Goal: Task Accomplishment & Management: Use online tool/utility

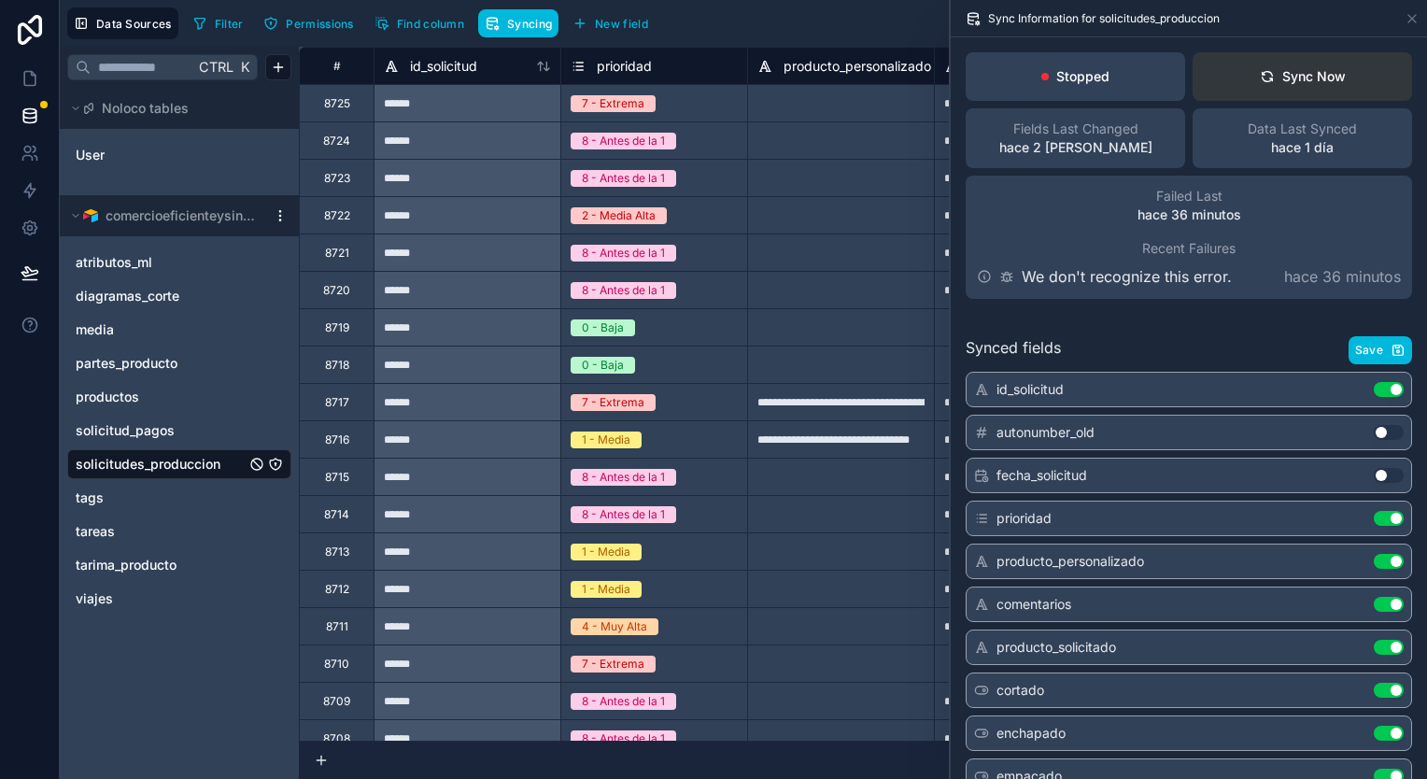
drag, startPoint x: 0, startPoint y: 0, endPoint x: 1223, endPoint y: 84, distance: 1226.1
click at [1223, 84] on button "Sync Now" at bounding box center [1301, 76] width 219 height 49
click at [31, 123] on icon at bounding box center [30, 115] width 19 height 19
click at [1244, 69] on button "Sync Now" at bounding box center [1301, 76] width 219 height 49
click at [1241, 63] on button "Sync Now" at bounding box center [1301, 76] width 219 height 49
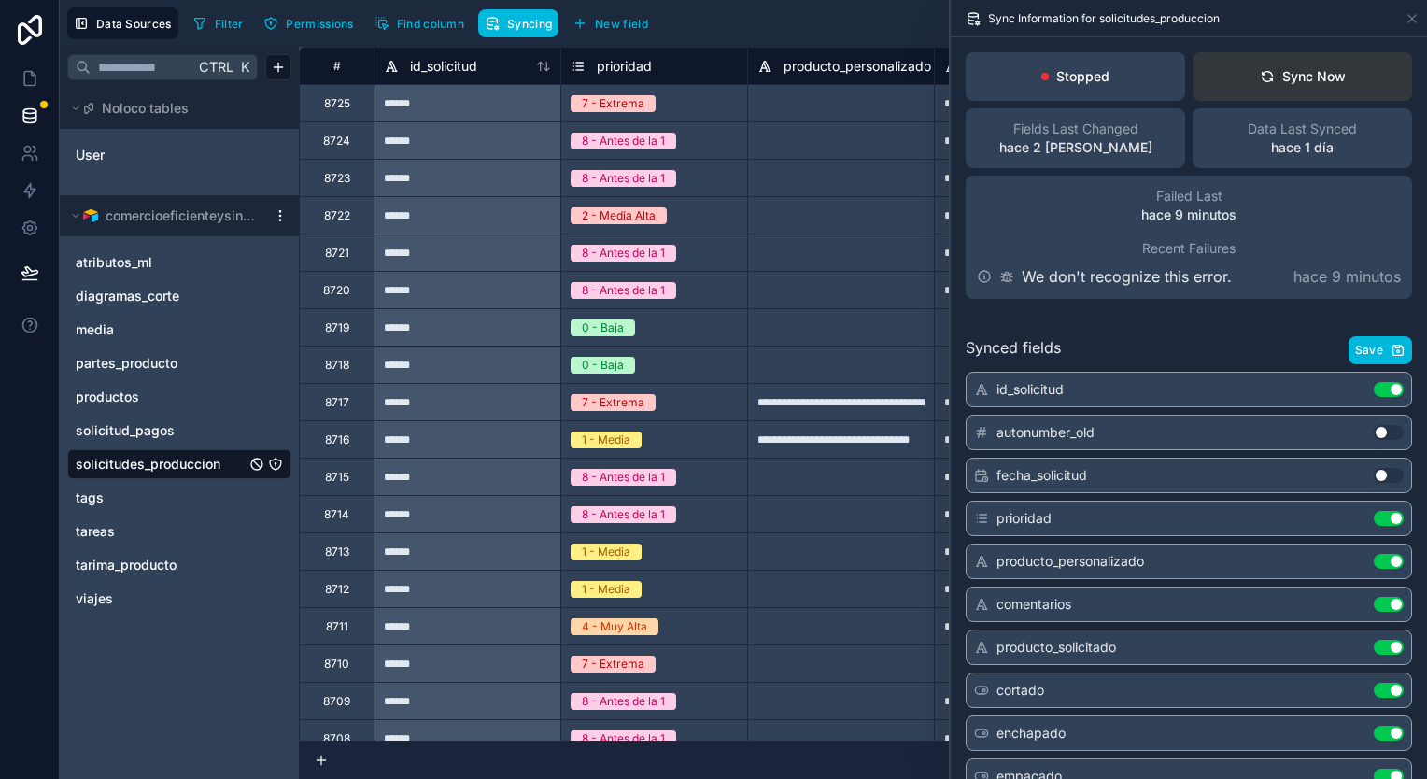
click at [1219, 77] on button "Sync Now" at bounding box center [1301, 76] width 219 height 49
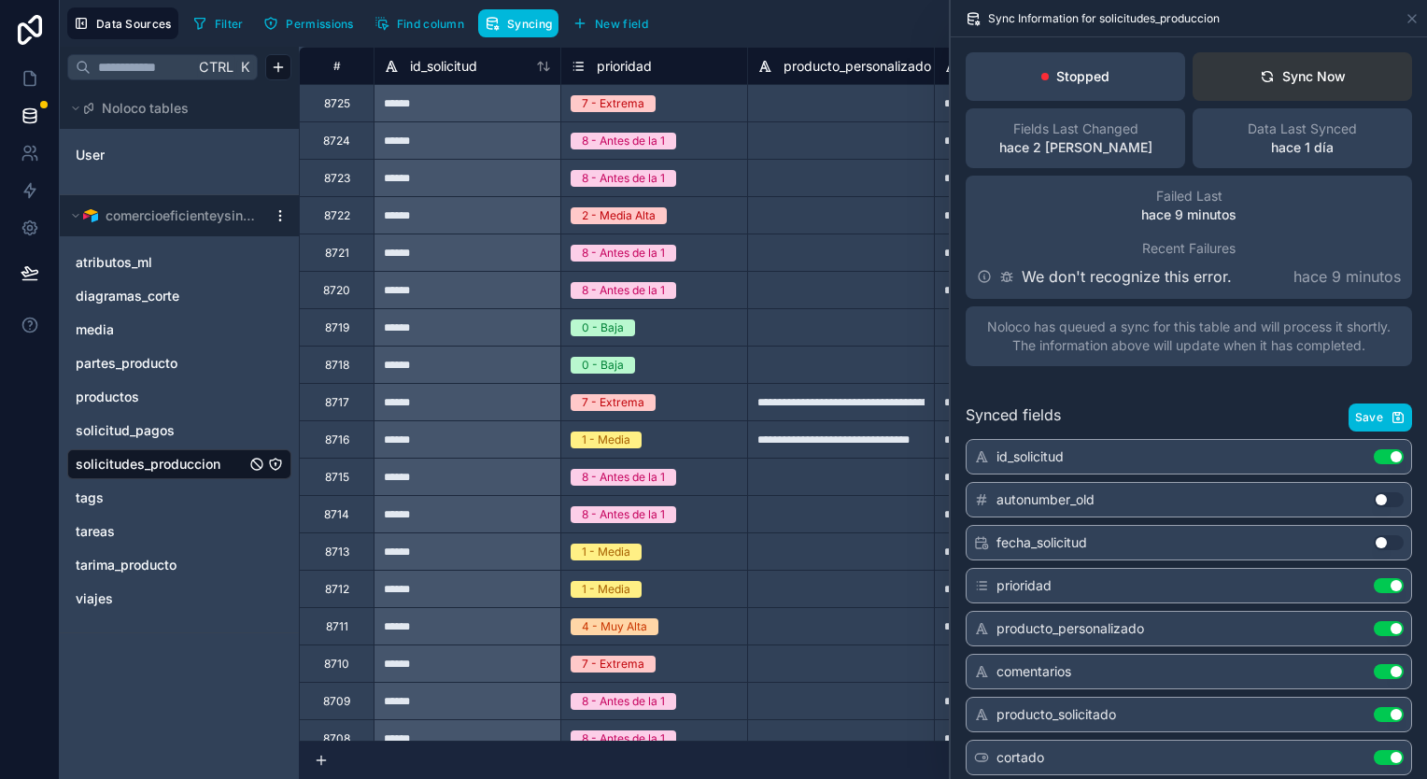
click at [1309, 57] on button "Sync Now" at bounding box center [1301, 76] width 219 height 49
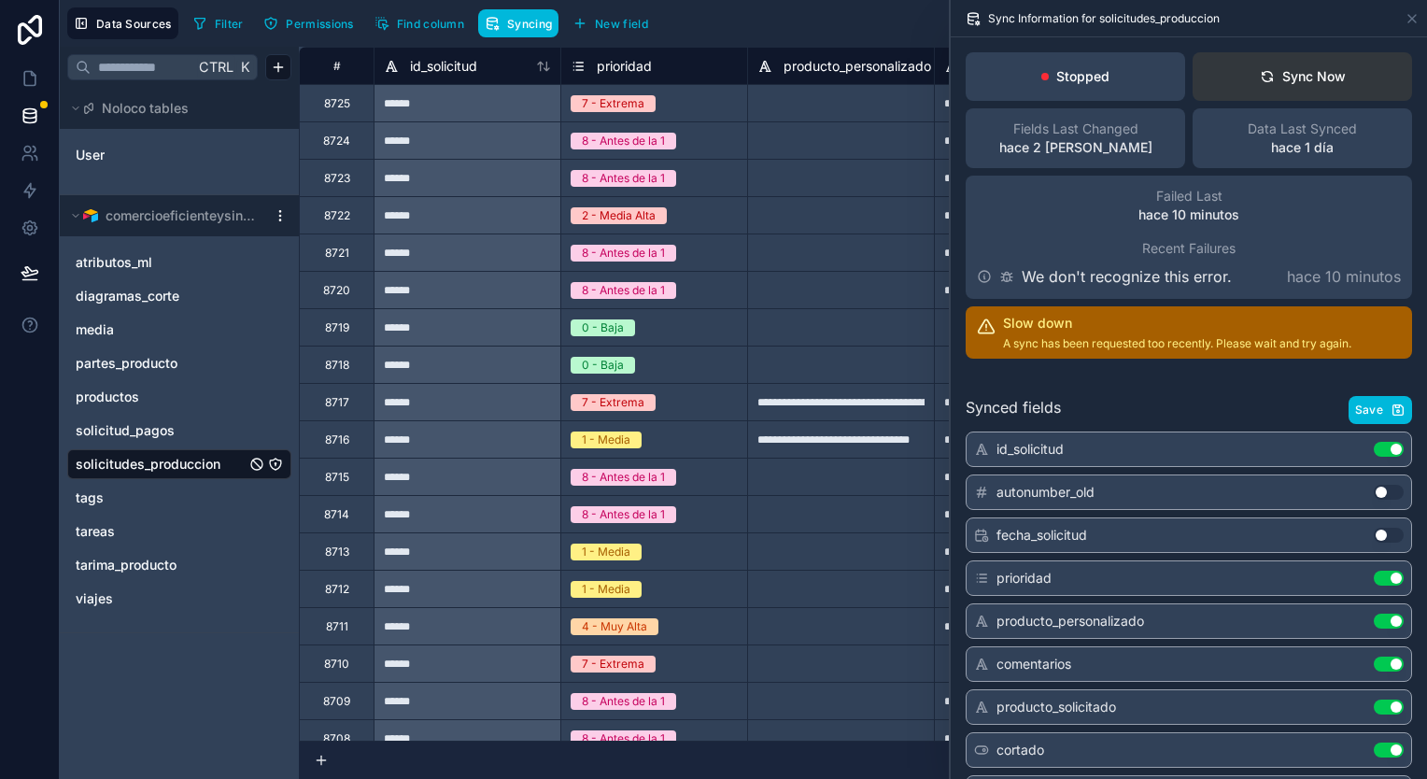
click at [1322, 88] on button "Sync Now" at bounding box center [1301, 76] width 219 height 49
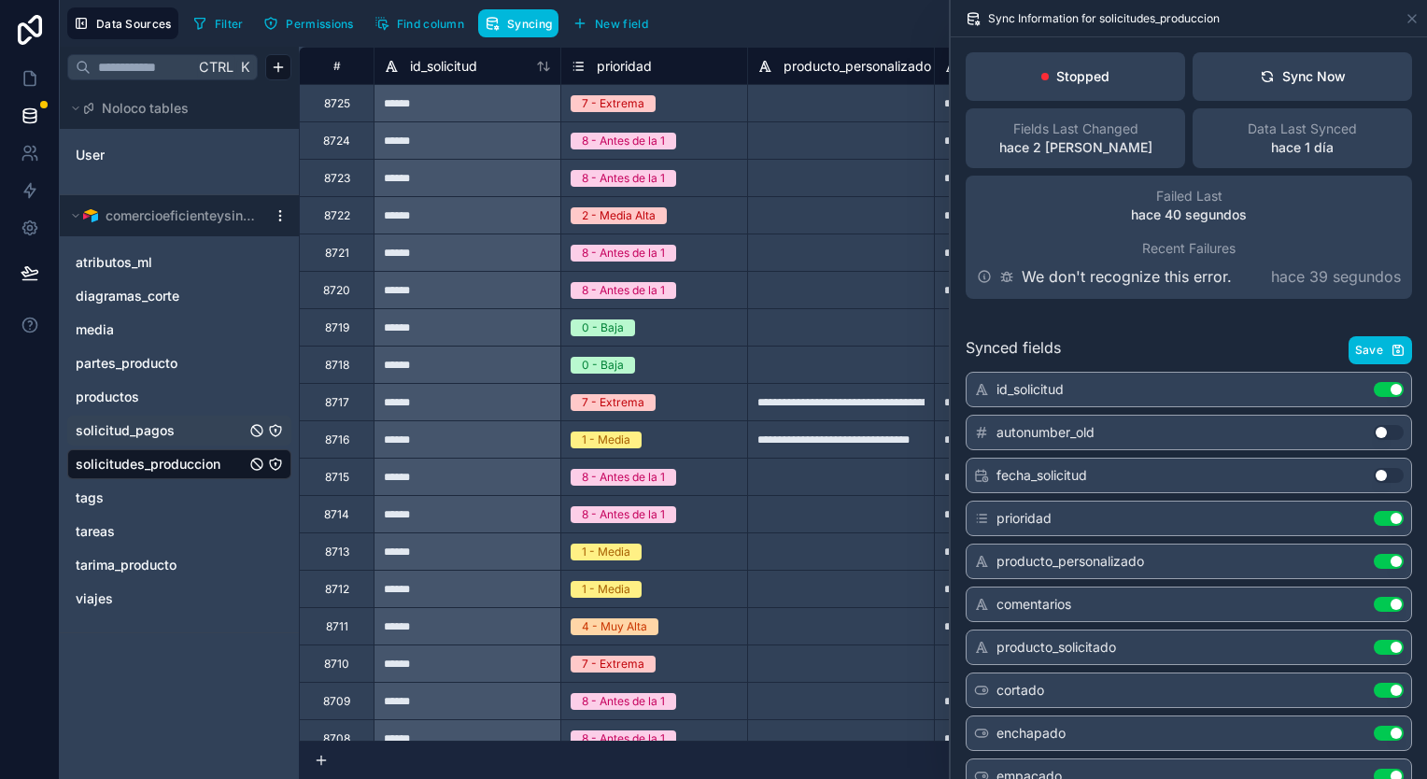
click at [126, 427] on span "solicitud_pagos" at bounding box center [125, 430] width 99 height 19
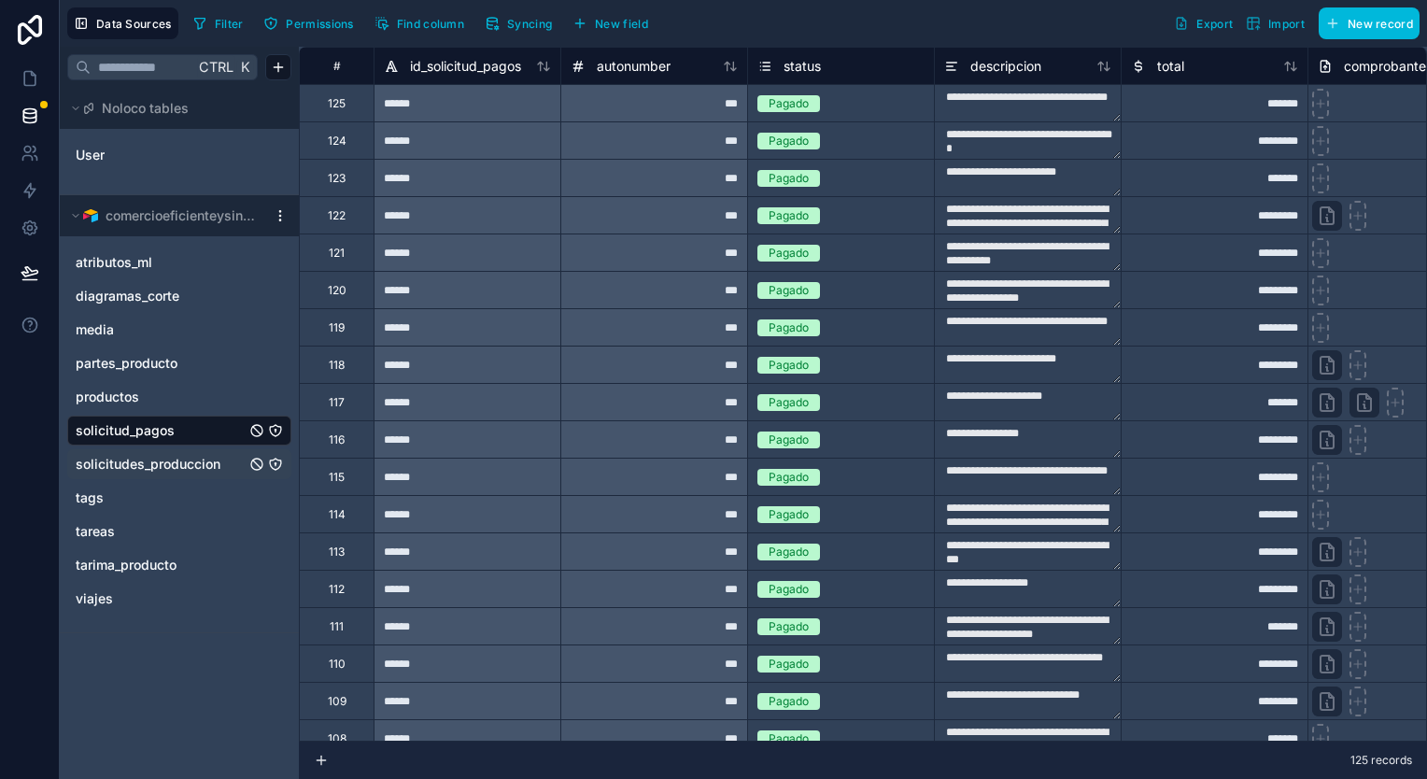
click at [185, 460] on span "solicitudes_produccion" at bounding box center [148, 464] width 145 height 19
